Goal: Information Seeking & Learning: Learn about a topic

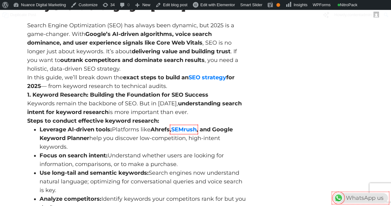
scroll to position [139, 0]
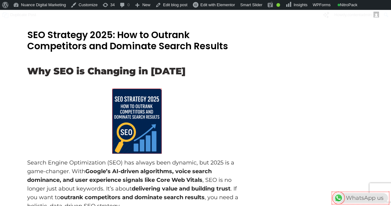
scroll to position [79, 0]
